Goal: Task Accomplishment & Management: Manage account settings

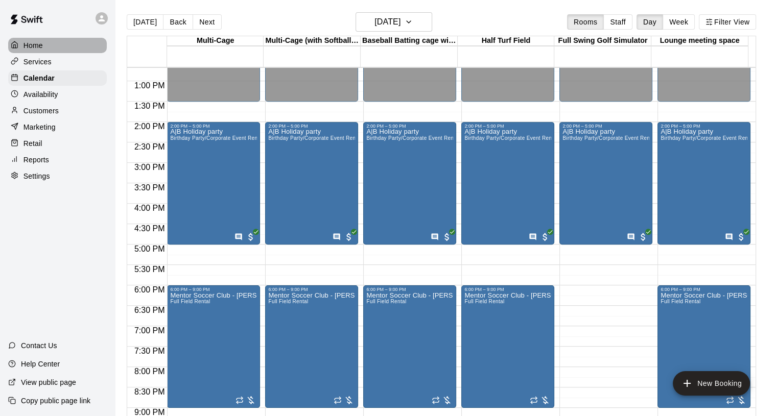
click at [42, 46] on p "Home" at bounding box center [32, 45] width 19 height 10
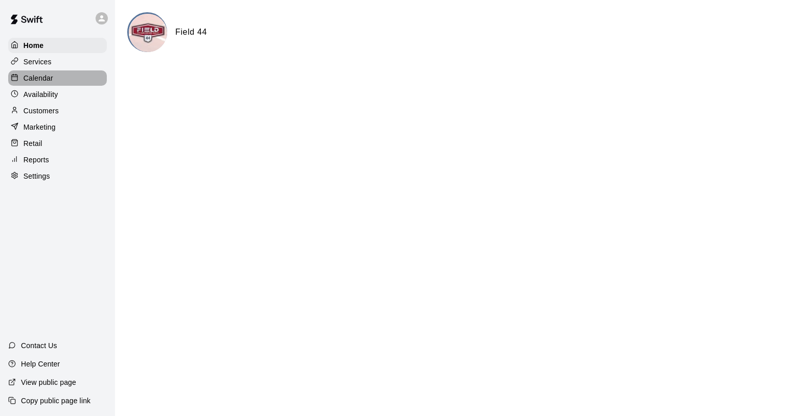
click at [47, 75] on p "Calendar" at bounding box center [38, 78] width 30 height 10
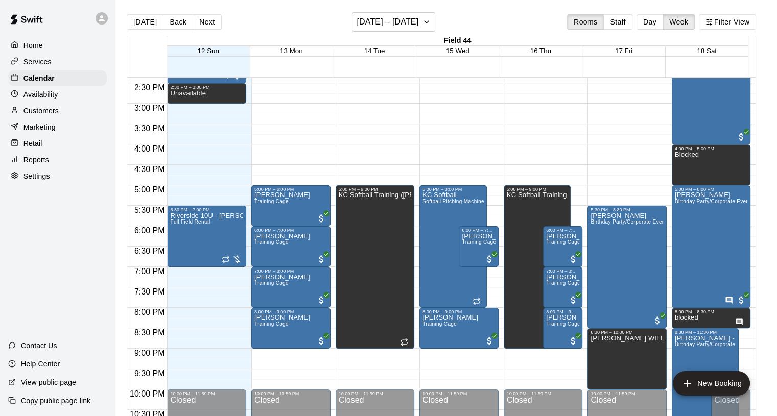
scroll to position [528, 0]
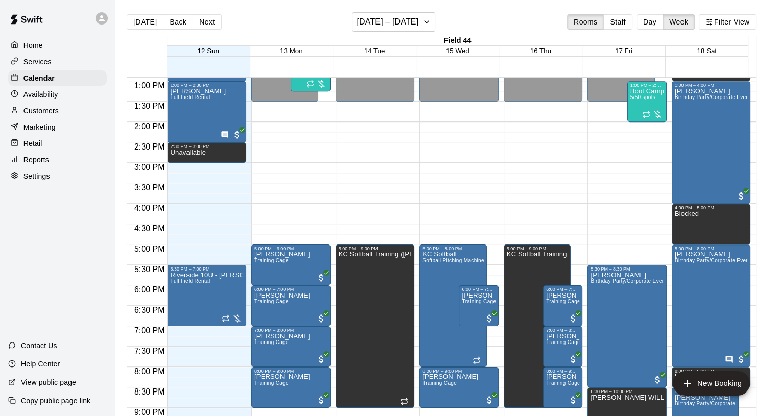
click at [663, 21] on button "Day" at bounding box center [649, 21] width 27 height 15
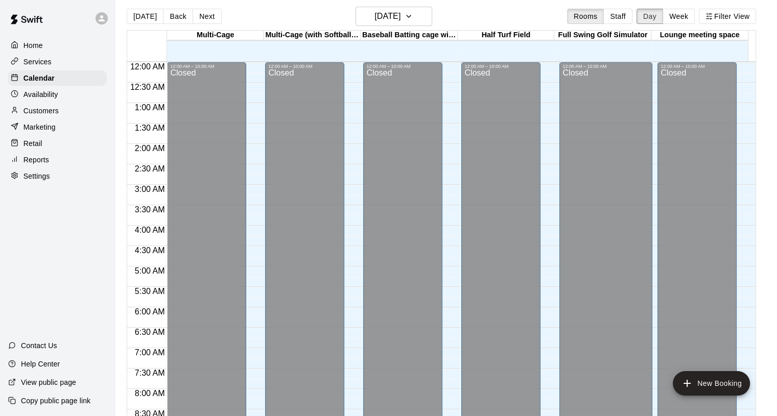
scroll to position [0, 0]
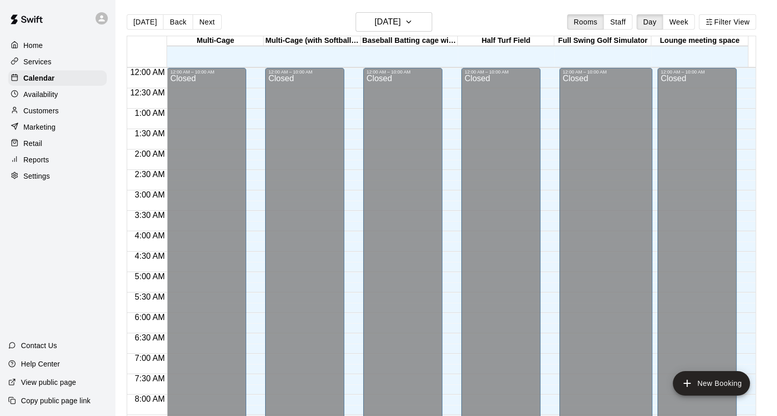
click at [31, 35] on link at bounding box center [26, 20] width 53 height 33
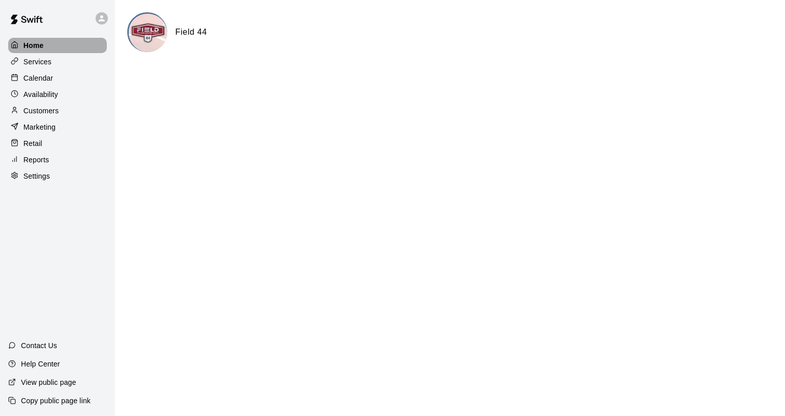
click at [40, 42] on p "Home" at bounding box center [33, 45] width 20 height 10
click at [45, 64] on p "Services" at bounding box center [37, 62] width 28 height 10
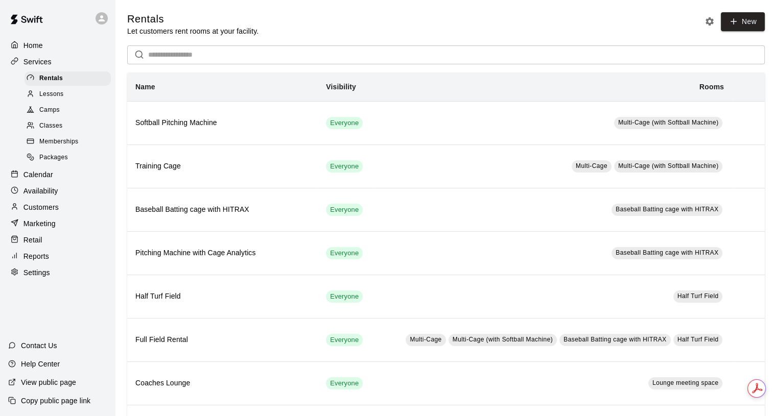
click at [37, 43] on p "Home" at bounding box center [32, 45] width 19 height 10
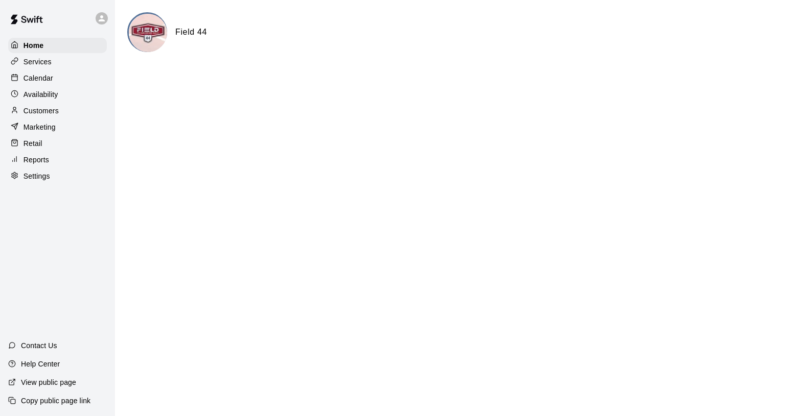
click at [37, 112] on p "Customers" at bounding box center [40, 111] width 35 height 10
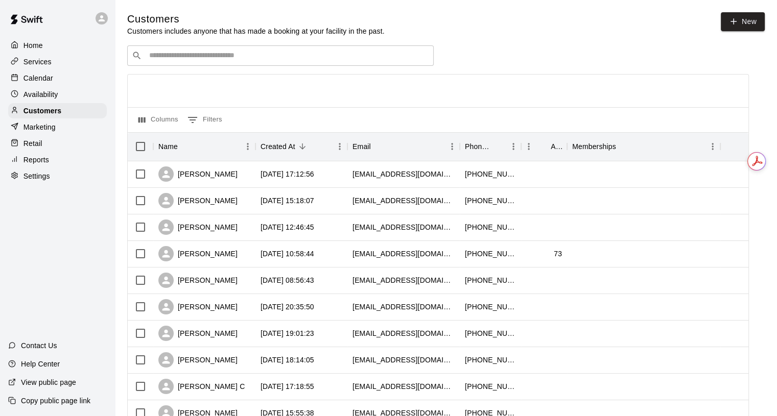
click at [225, 60] on input "Search customers by name or email" at bounding box center [287, 56] width 283 height 10
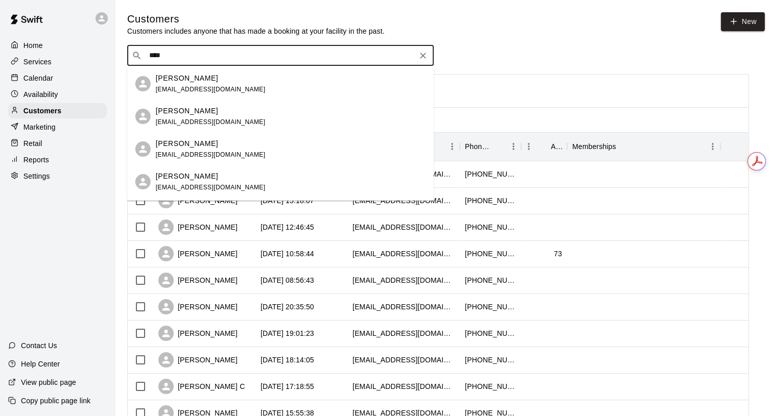
type input "*****"
click at [192, 112] on p "[PERSON_NAME]" at bounding box center [187, 111] width 62 height 11
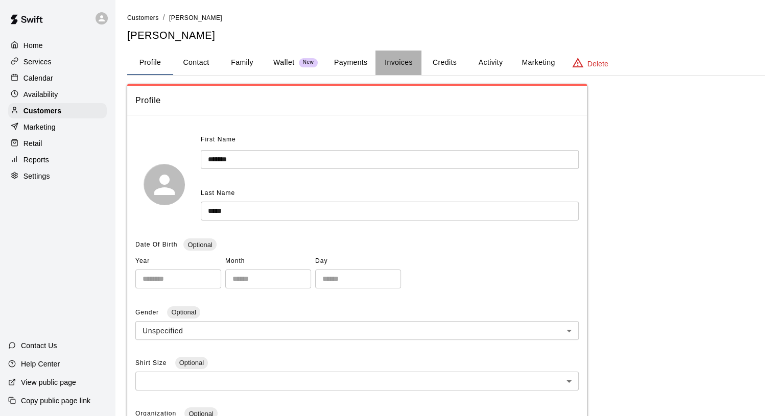
click at [396, 59] on button "Invoices" at bounding box center [398, 63] width 46 height 25
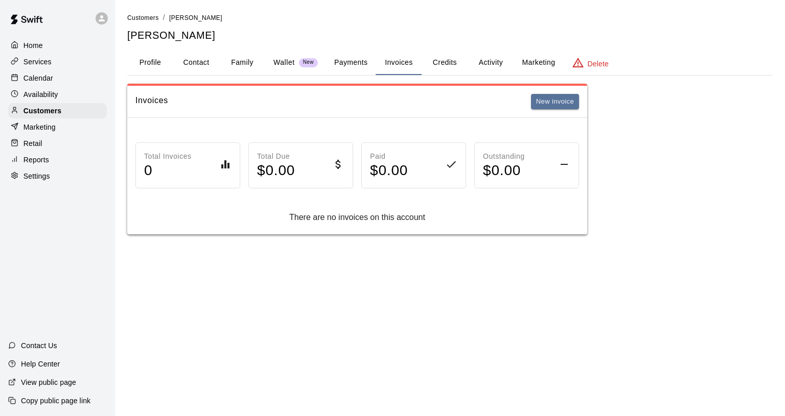
click at [558, 101] on button "New invoice" at bounding box center [555, 102] width 48 height 16
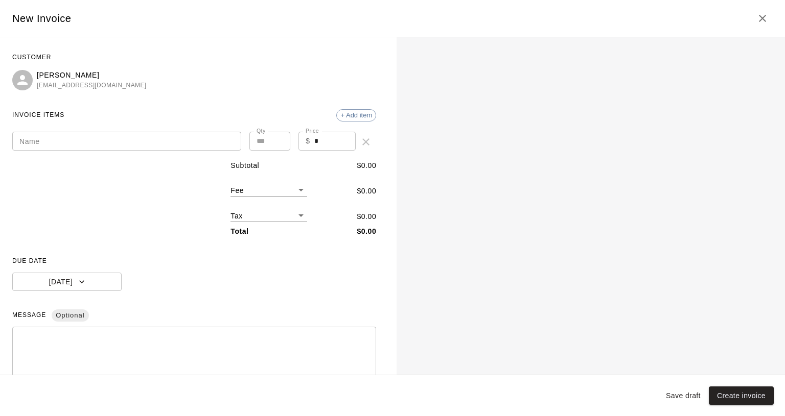
click at [56, 146] on input "Name" at bounding box center [126, 141] width 229 height 19
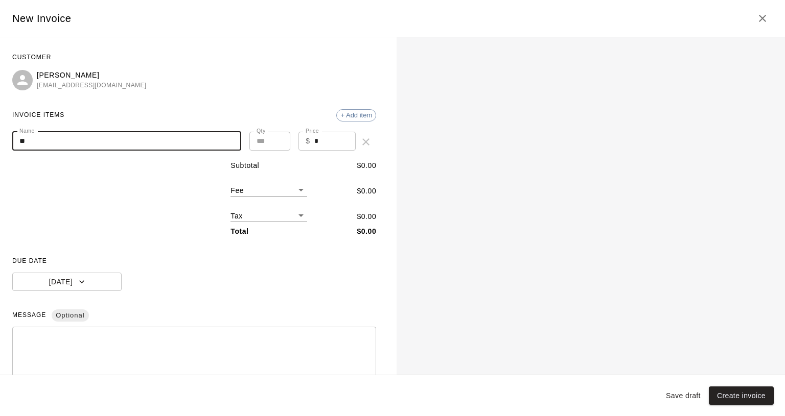
type input "*"
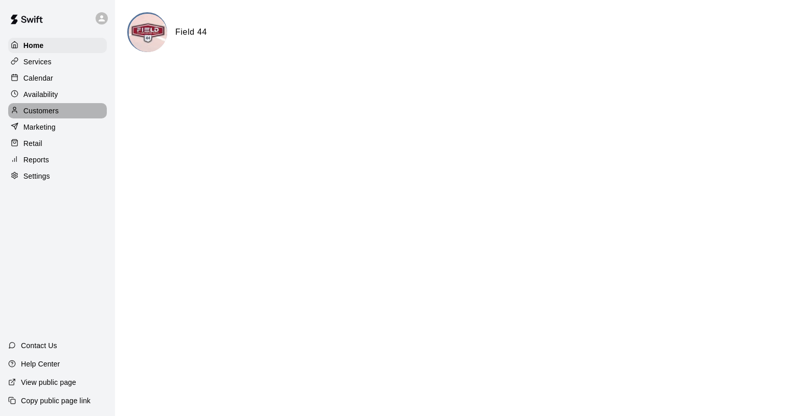
click at [50, 116] on p "Customers" at bounding box center [40, 111] width 35 height 10
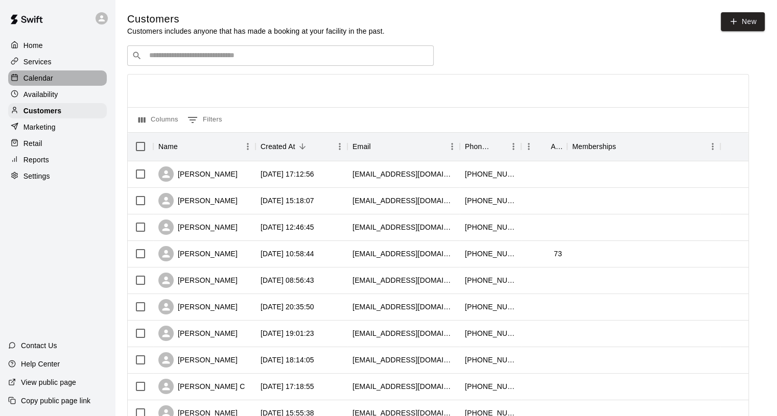
click at [51, 79] on p "Calendar" at bounding box center [38, 78] width 30 height 10
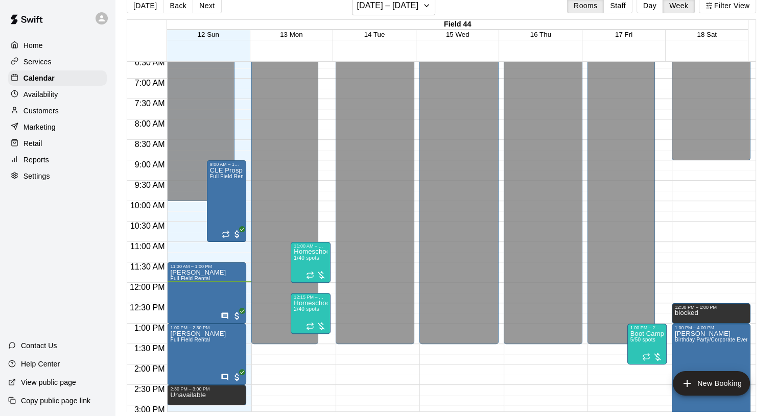
scroll to position [233, 0]
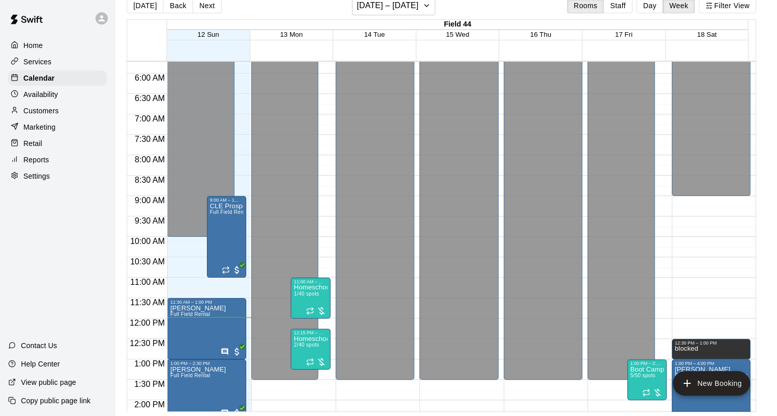
click at [216, 211] on span "Full Field Rental" at bounding box center [230, 212] width 40 height 6
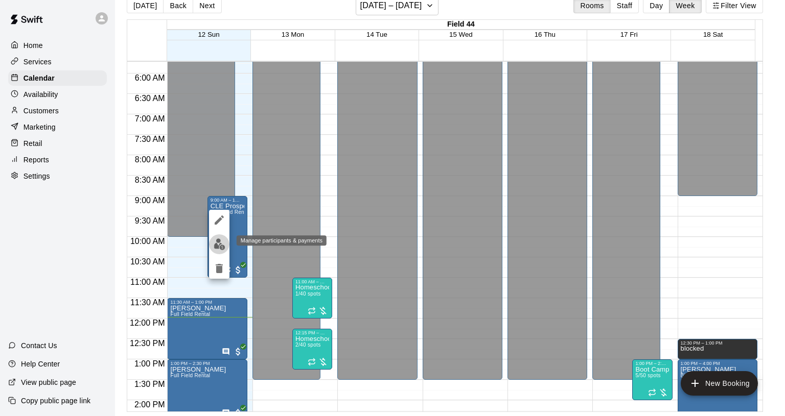
click at [219, 244] on img "edit" at bounding box center [220, 245] width 12 height 12
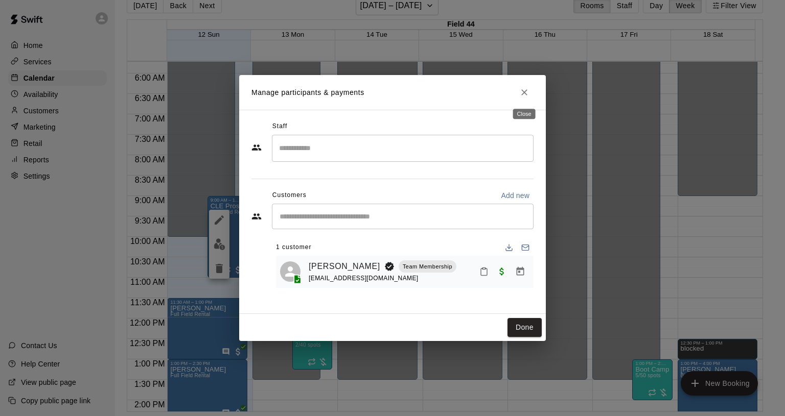
click at [527, 93] on icon "Close" at bounding box center [524, 92] width 10 height 10
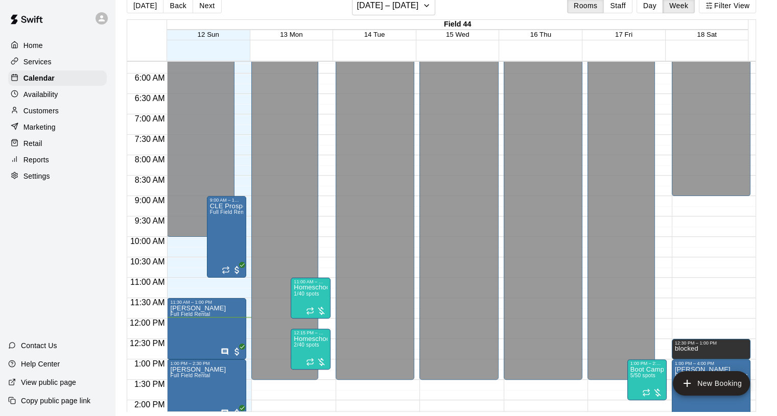
drag, startPoint x: 249, startPoint y: 263, endPoint x: 291, endPoint y: 237, distance: 49.1
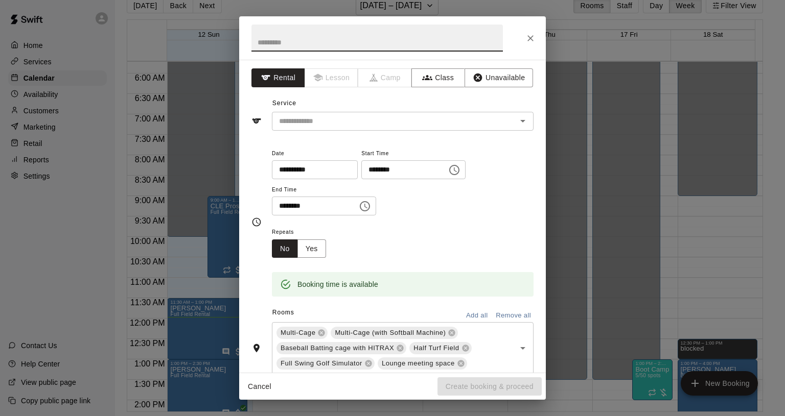
click at [68, 43] on div "**********" at bounding box center [392, 208] width 785 height 416
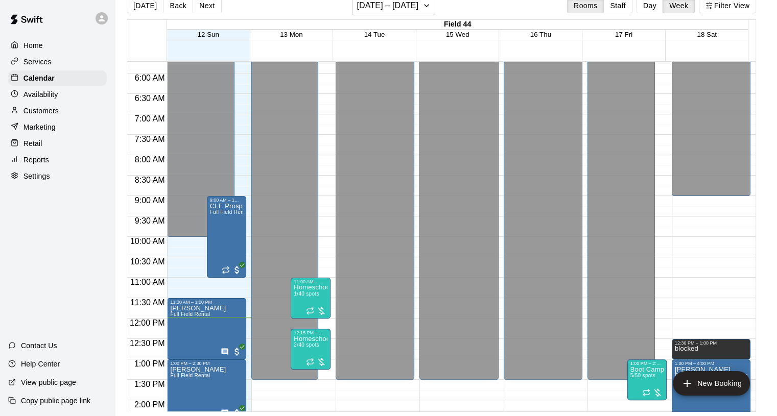
click at [59, 118] on div "Customers" at bounding box center [57, 110] width 99 height 15
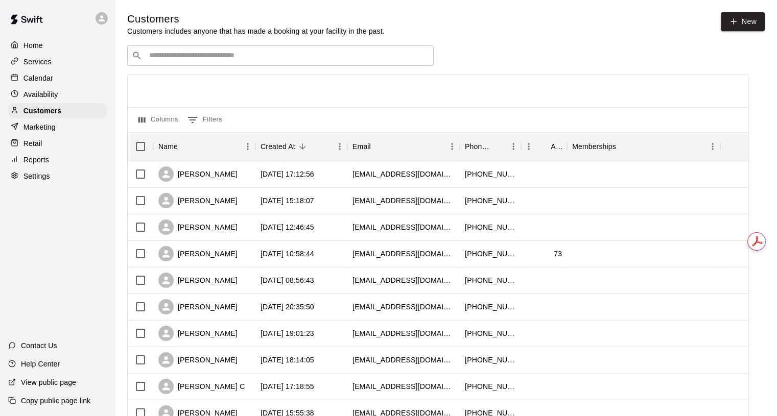
click at [198, 61] on input "Search customers by name or email" at bounding box center [287, 56] width 283 height 10
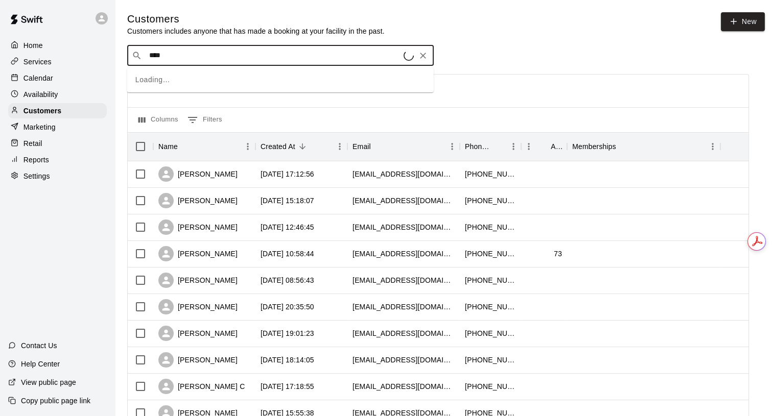
type input "*****"
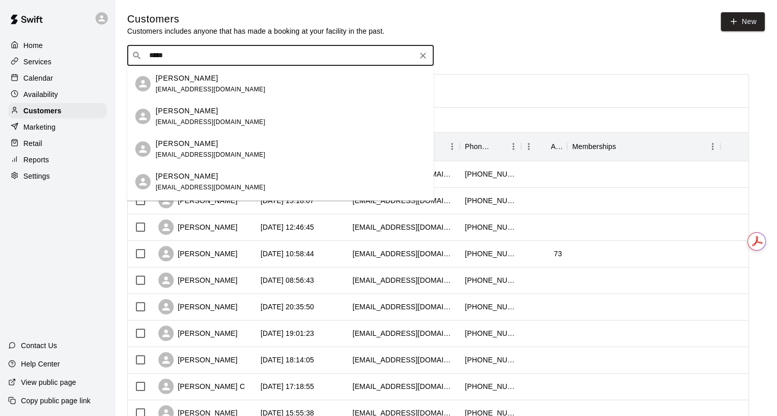
click at [204, 116] on div "Charlie Lucas charlielucasjr@yahoo.com" at bounding box center [211, 117] width 110 height 22
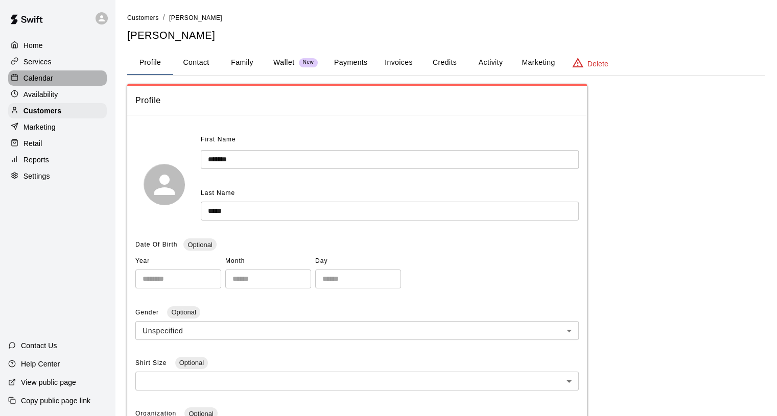
click at [54, 78] on div "Calendar" at bounding box center [57, 77] width 99 height 15
